Goal: Task Accomplishment & Management: Manage account settings

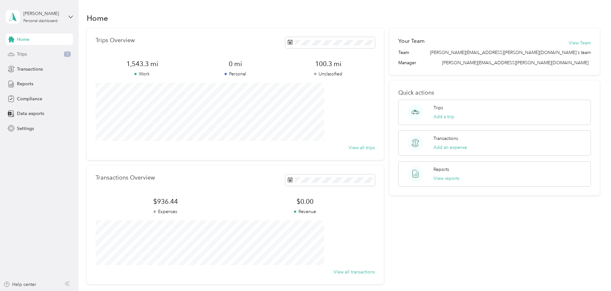
click at [32, 55] on div "Trips 3" at bounding box center [39, 55] width 67 height 12
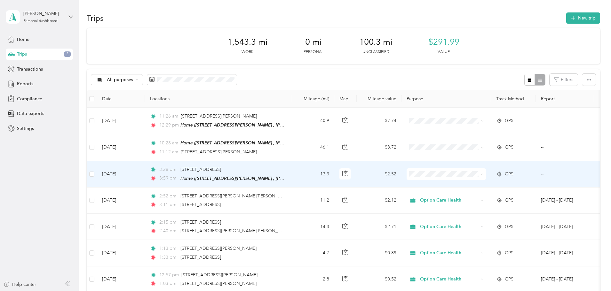
click at [470, 185] on span "Option Care Health" at bounding box center [494, 185] width 59 height 7
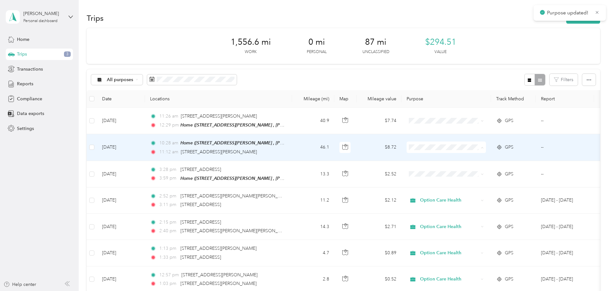
click at [467, 156] on span "Option Care Health" at bounding box center [494, 159] width 59 height 7
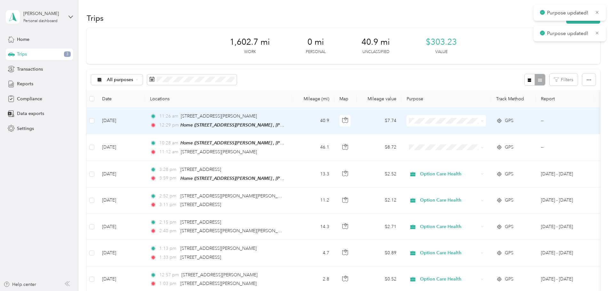
click at [466, 131] on span "Option Care Health" at bounding box center [494, 130] width 59 height 7
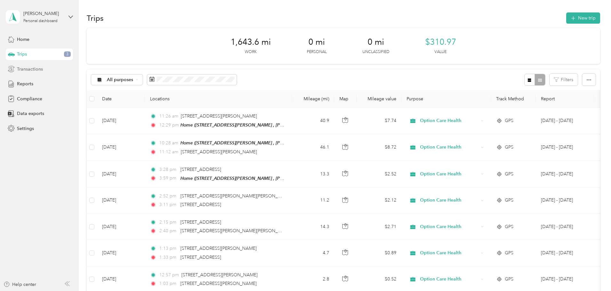
click at [29, 71] on span "Transactions" at bounding box center [30, 69] width 26 height 7
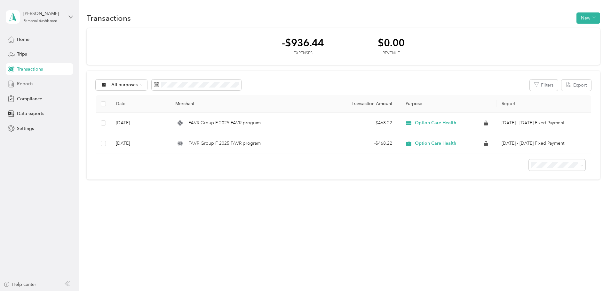
click at [19, 84] on span "Reports" at bounding box center [25, 84] width 16 height 7
